Goal: Information Seeking & Learning: Find specific fact

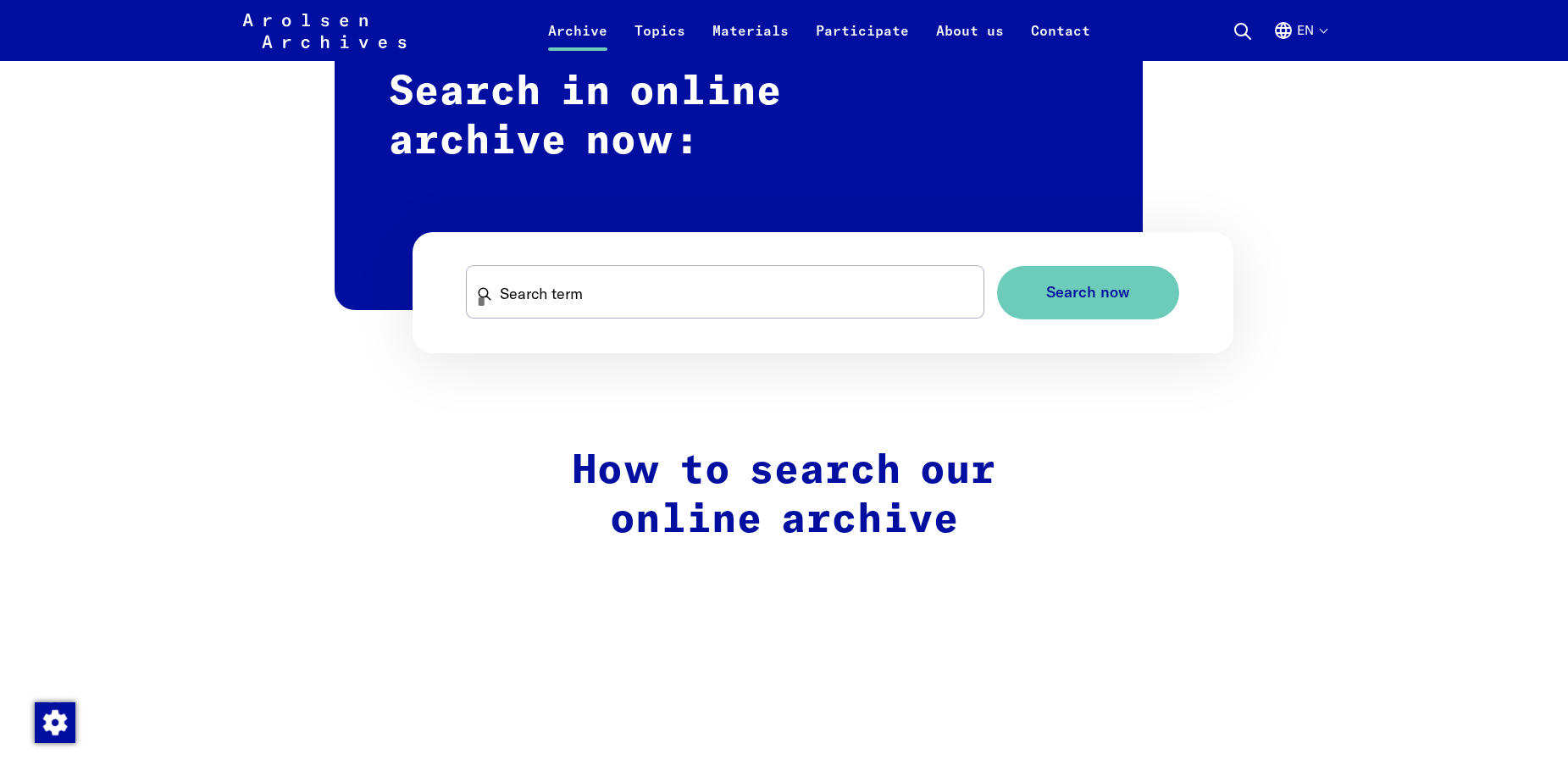
scroll to position [1051, 0]
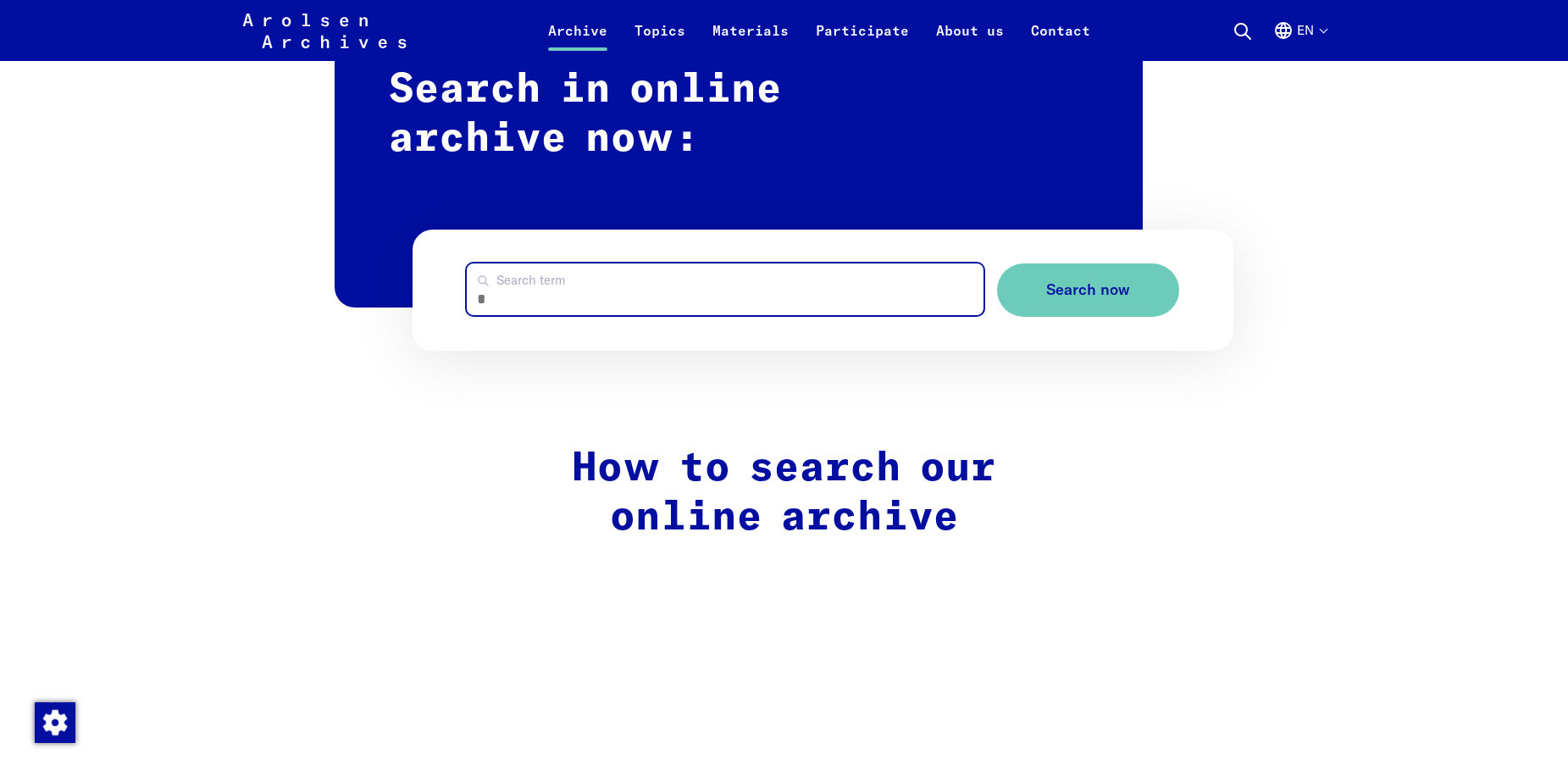
click at [512, 305] on input "Search term" at bounding box center [725, 289] width 517 height 51
type input "******"
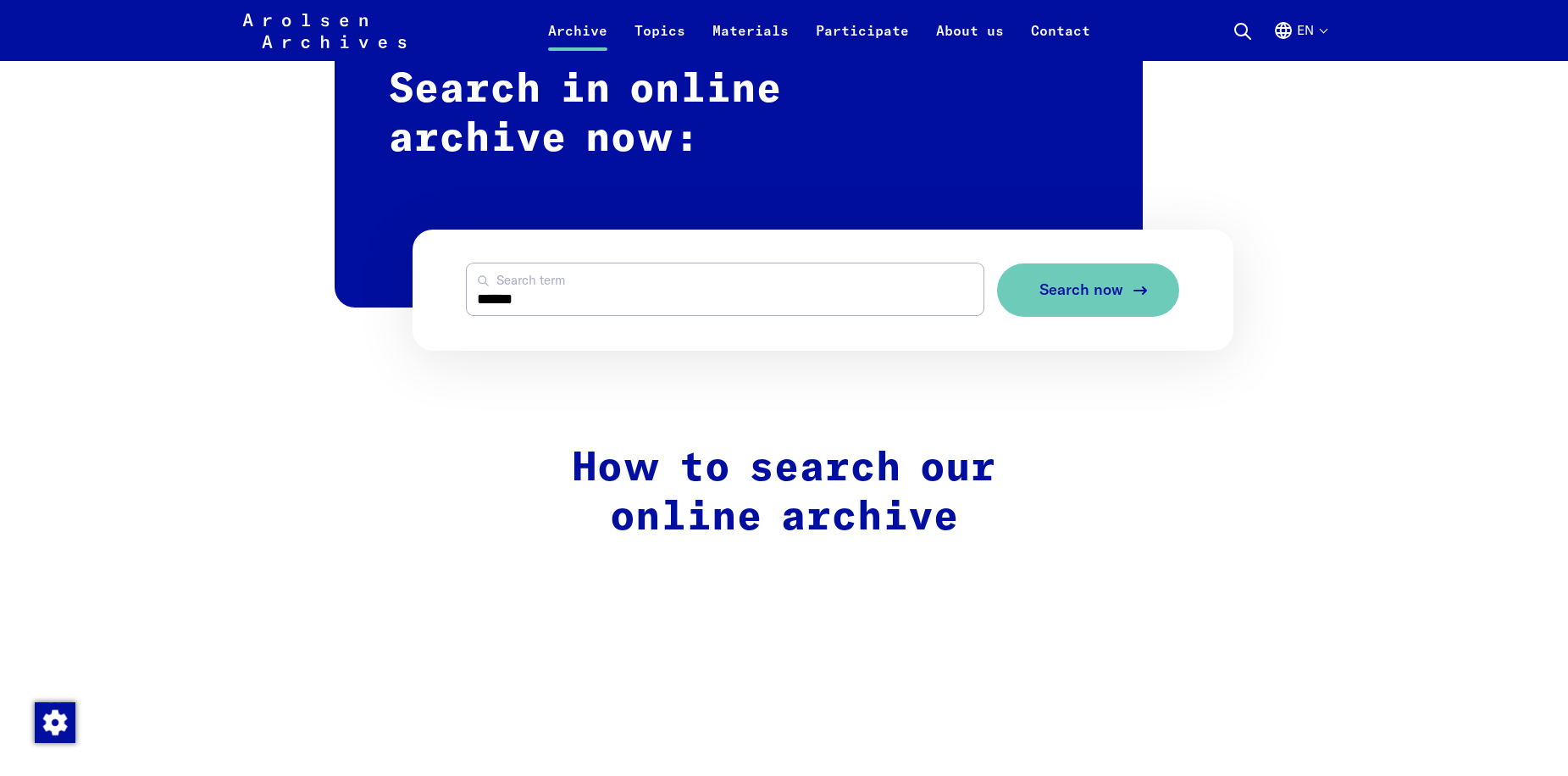
click at [1112, 299] on span "Search now" at bounding box center [1082, 290] width 84 height 18
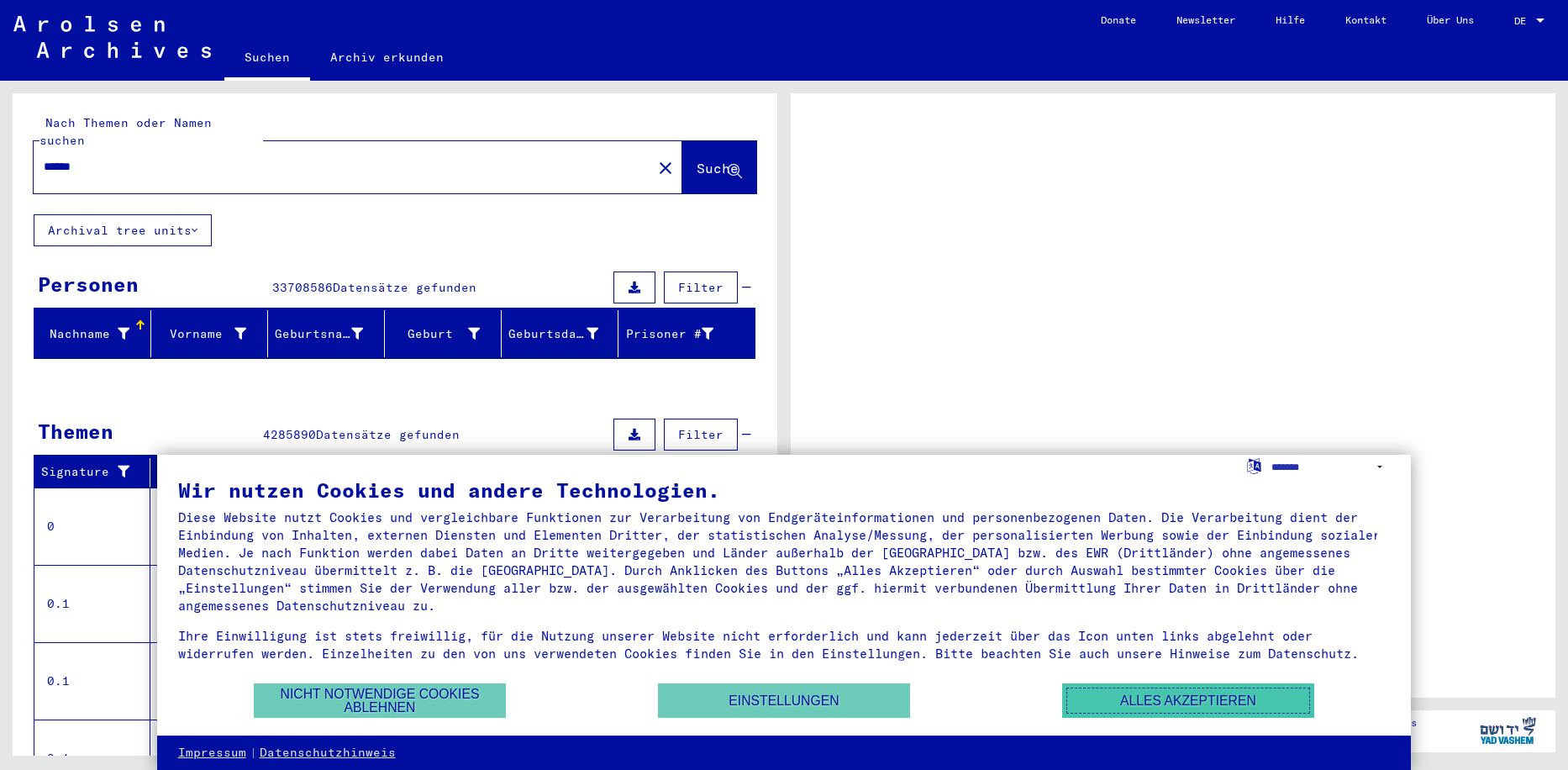
click at [1161, 697] on button "Alles akzeptieren" at bounding box center [1188, 700] width 252 height 35
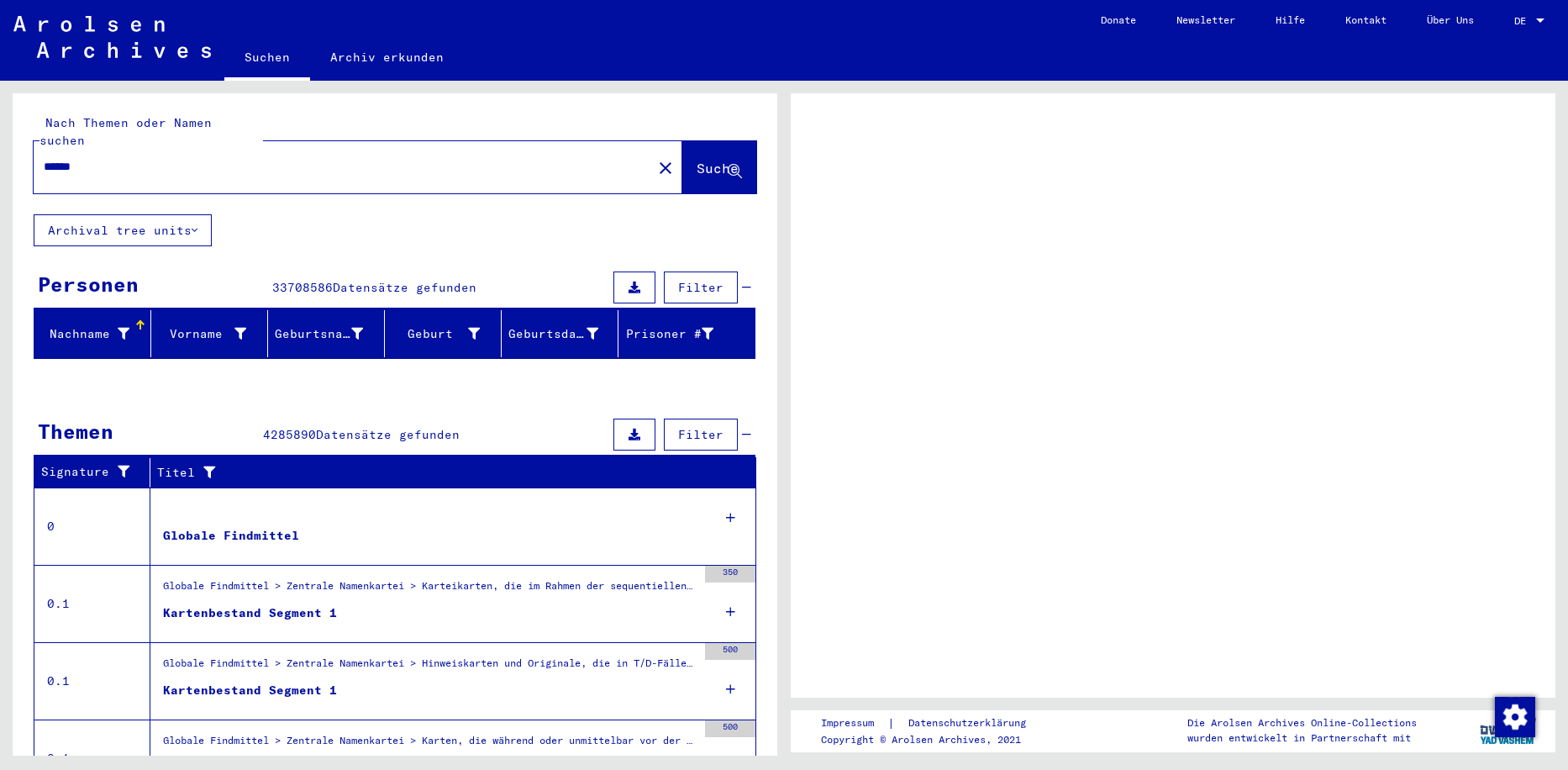
click at [697, 160] on span "Suche" at bounding box center [717, 168] width 42 height 17
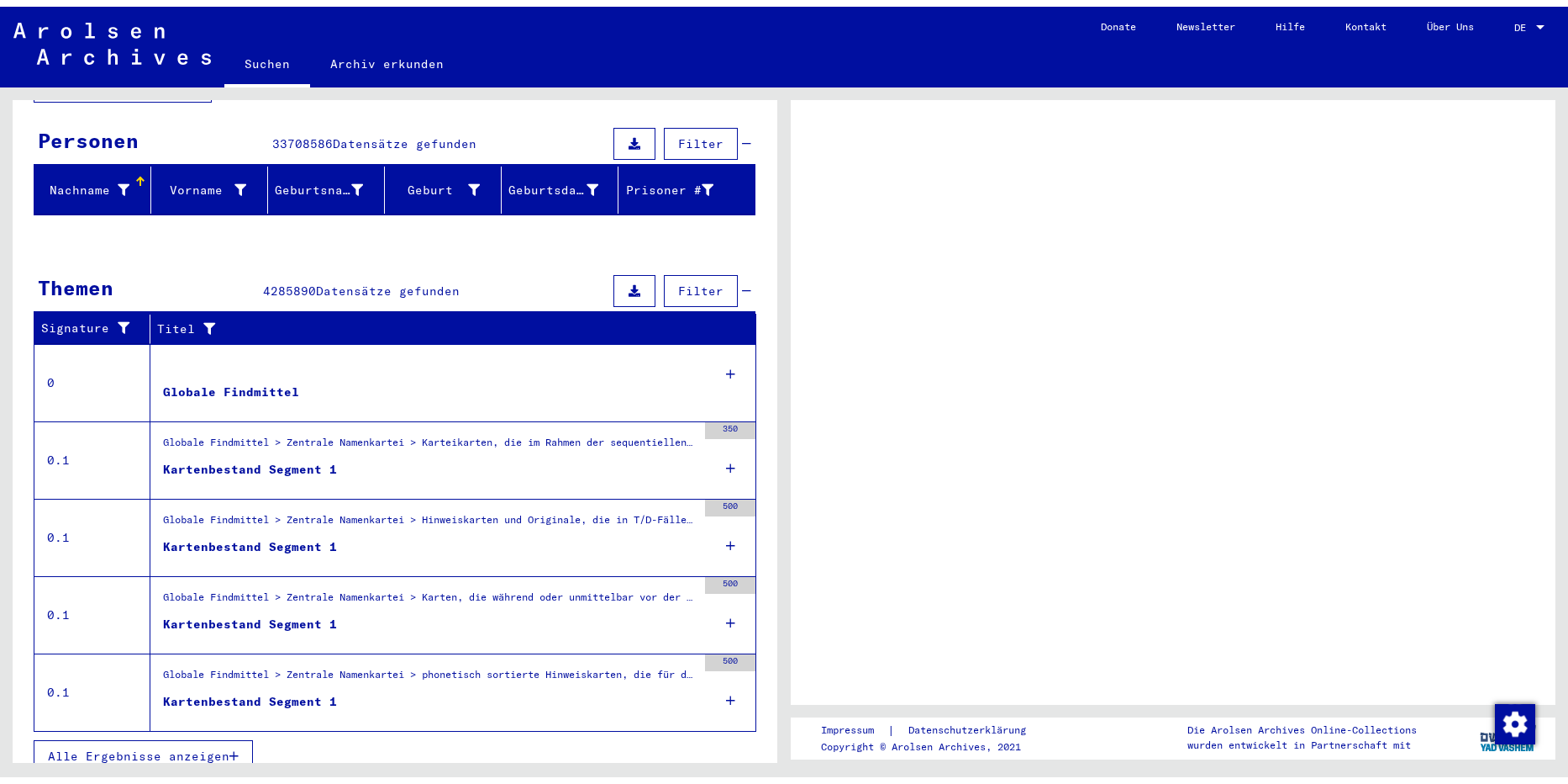
scroll to position [151, 0]
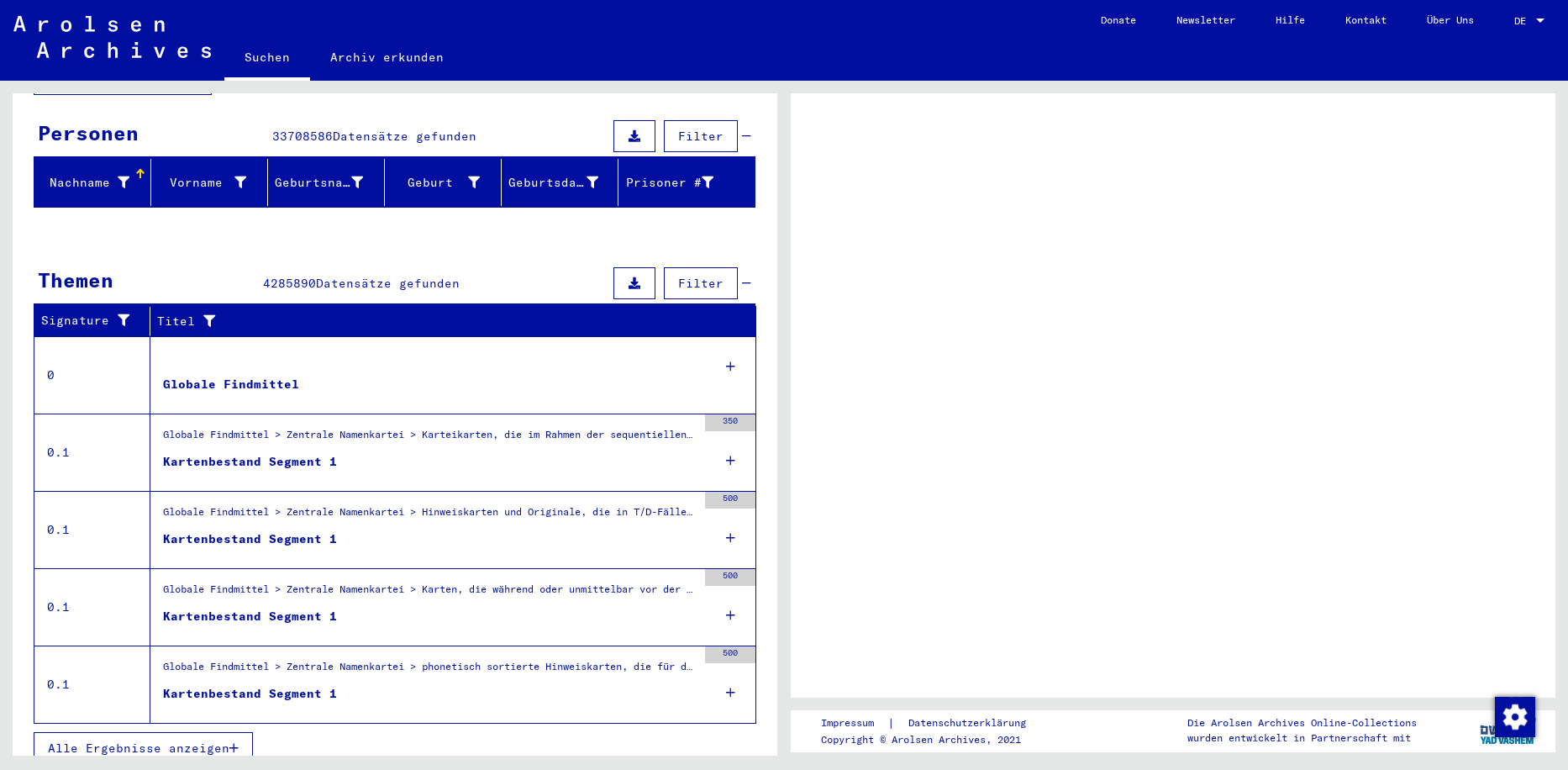
click at [87, 174] on div "Nachname" at bounding box center [86, 183] width 88 height 18
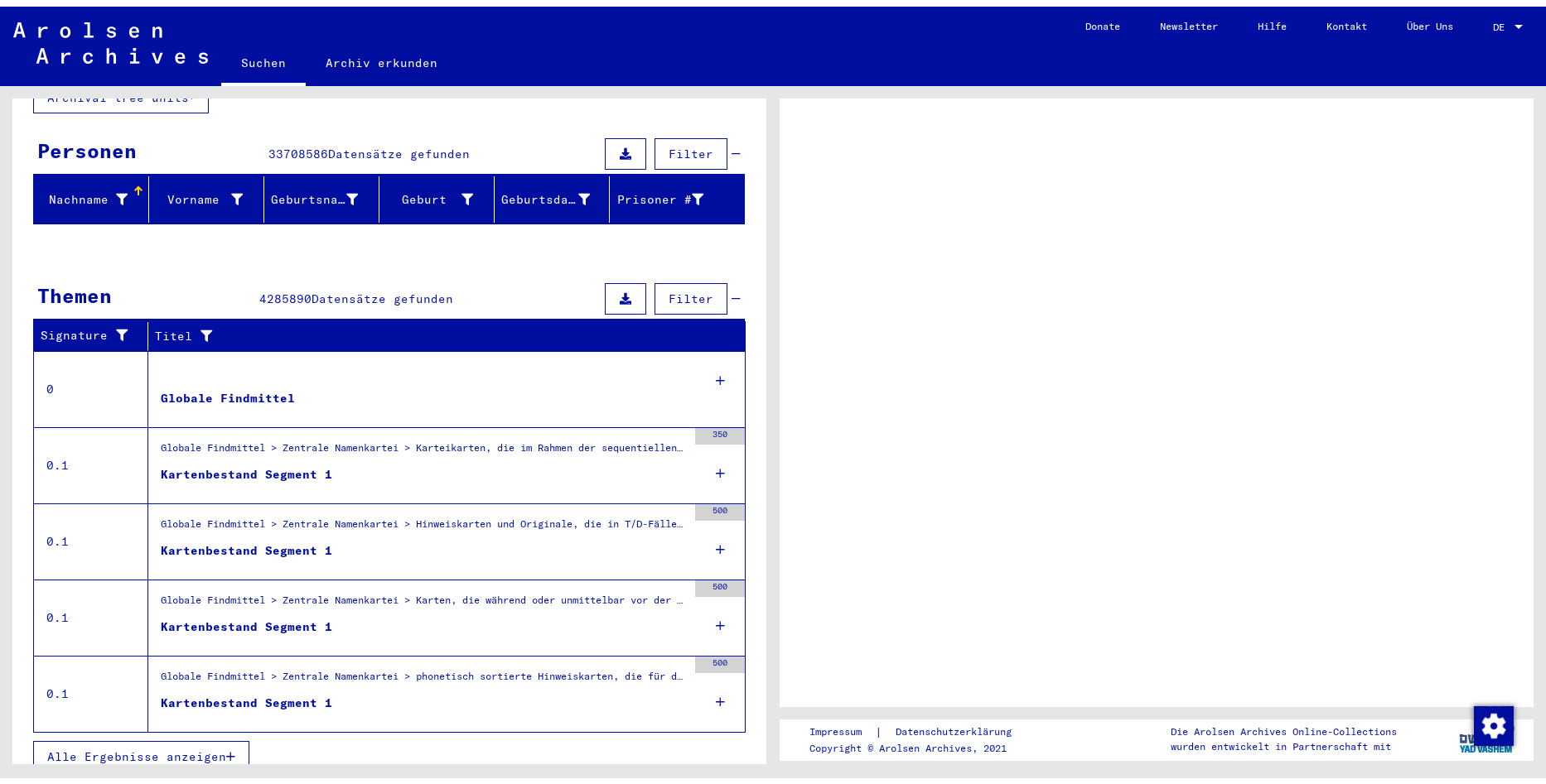
scroll to position [124, 0]
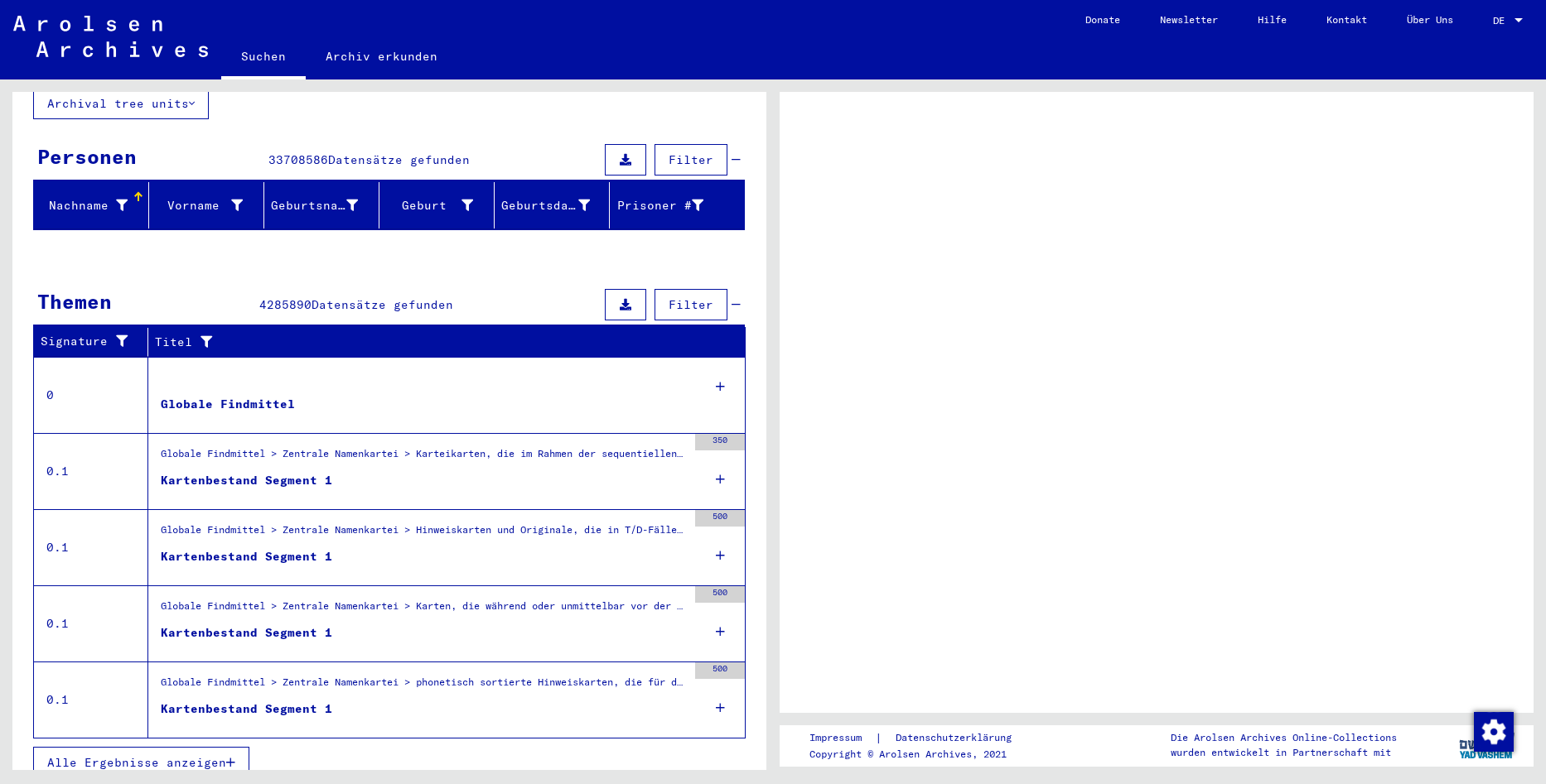
click at [1544, 97] on div "Impressum | Datenschutzerklärung Copyright © Arolsen Archives, 2021 Die Arolsen…" at bounding box center [1161, 425] width 773 height 691
click at [1498, 739] on img "Zustimmung ändern" at bounding box center [1494, 732] width 40 height 40
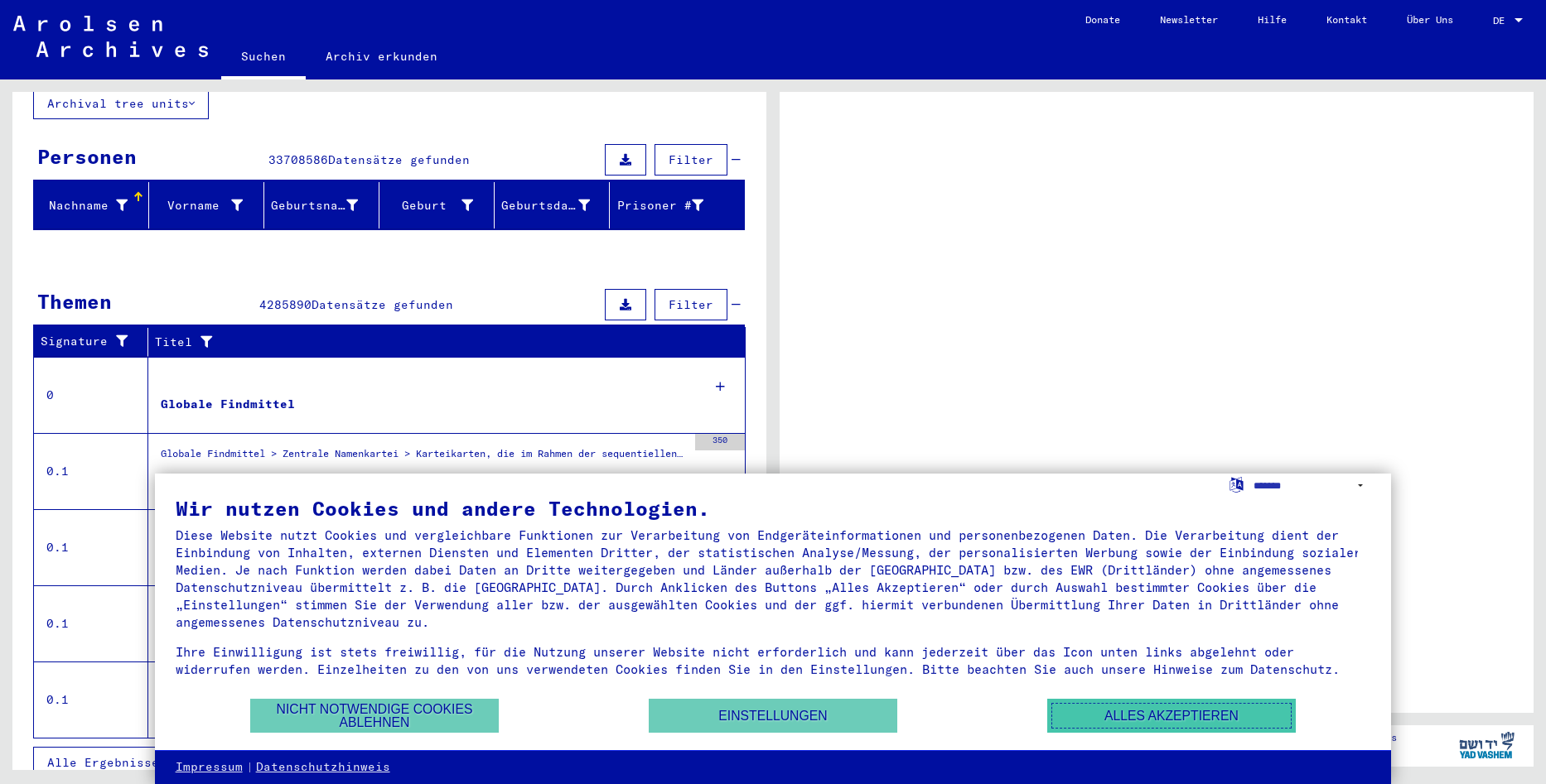
click at [1209, 713] on button "Alles akzeptieren" at bounding box center [1171, 716] width 249 height 34
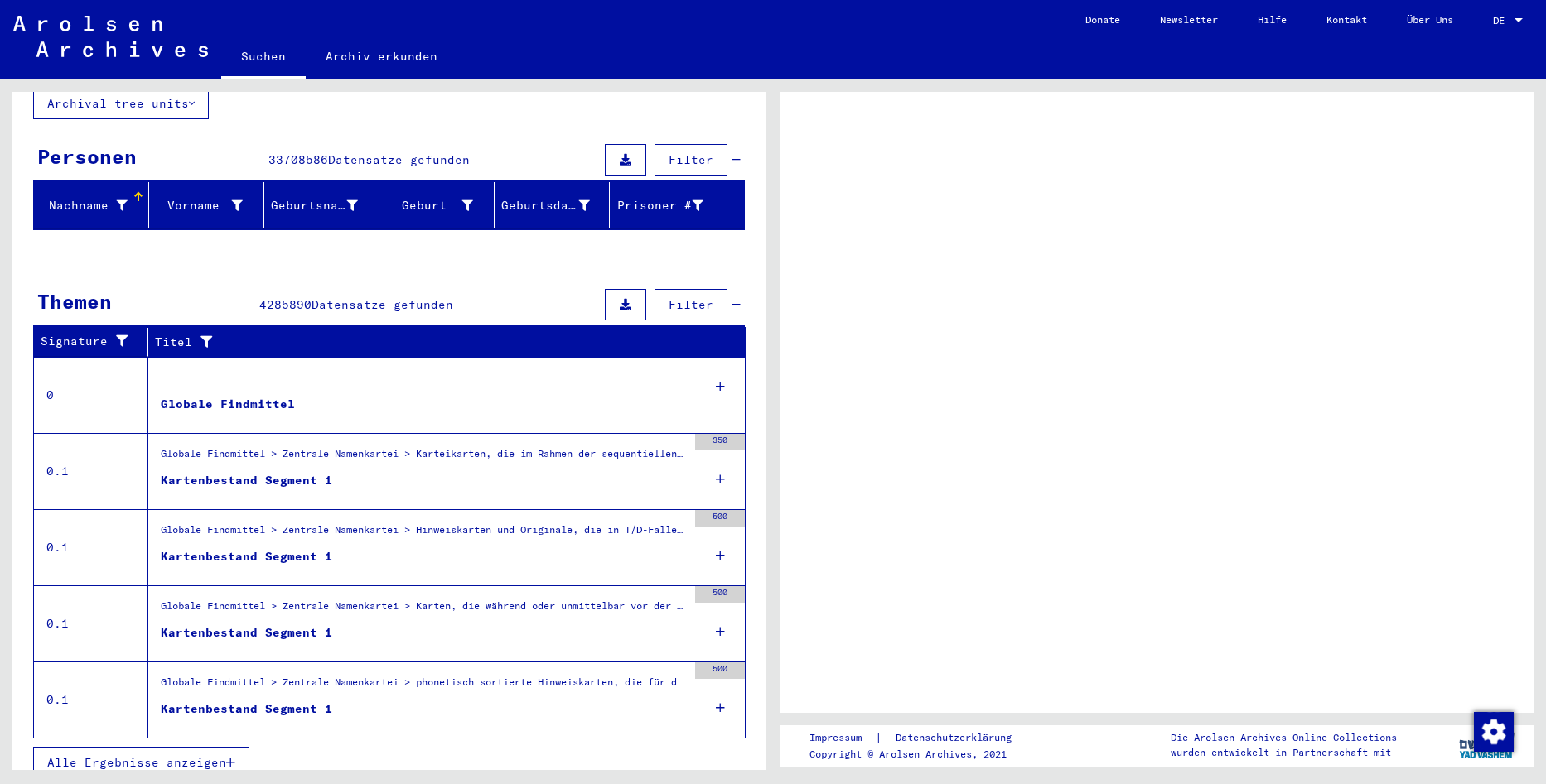
click at [390, 156] on div "Personen 33708586 Datensätze gefunden Filter" at bounding box center [389, 161] width 711 height 42
click at [307, 113] on div "Nach Themen oder Namen suchen ****** close Suche Archival tree units Personen 3…" at bounding box center [389, 384] width 754 height 832
click at [258, 74] on link "Suchen" at bounding box center [263, 58] width 85 height 43
